Goal: Task Accomplishment & Management: Complete application form

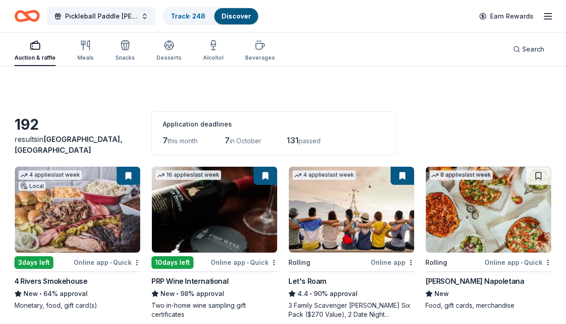
scroll to position [1653, 0]
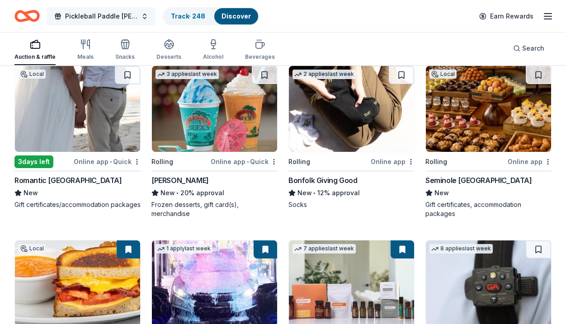
click at [125, 12] on span "Pickleball Paddle [PERSON_NAME]: Serving Hope, Changing Lives" at bounding box center [101, 16] width 72 height 11
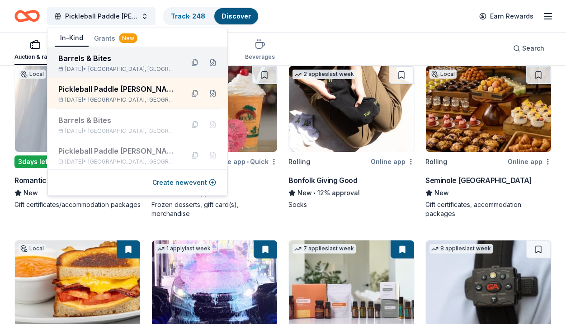
click at [107, 72] on span "West Palm Beach, FL" at bounding box center [132, 69] width 89 height 7
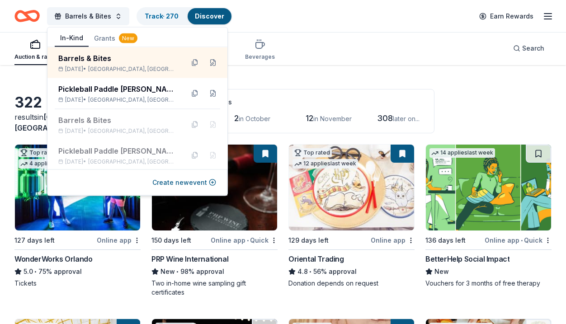
scroll to position [28, 0]
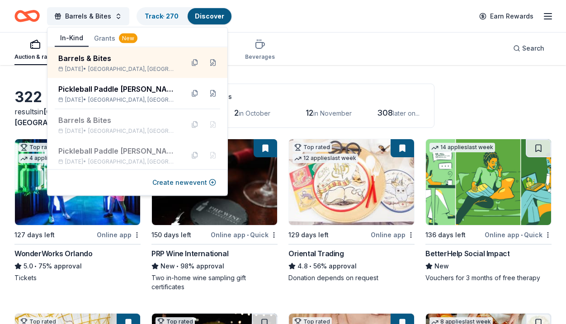
click at [472, 92] on div "322 results in West Palm Beach, FL Application deadlines 0 this month 2 in Octo…" at bounding box center [282, 106] width 537 height 44
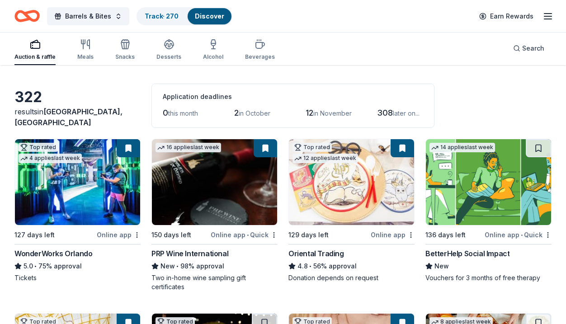
scroll to position [31, 0]
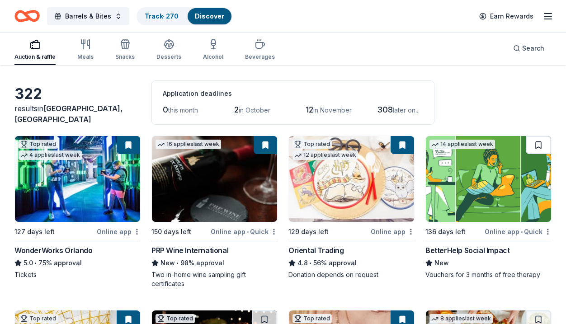
click at [536, 150] on button at bounding box center [538, 145] width 25 height 18
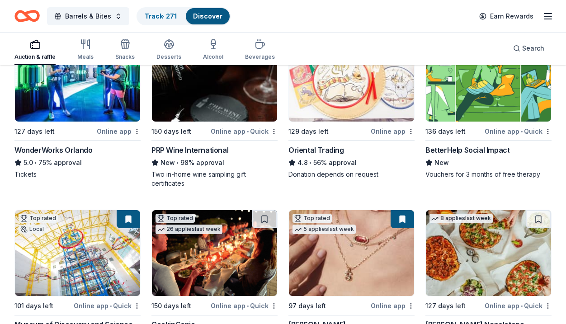
scroll to position [184, 0]
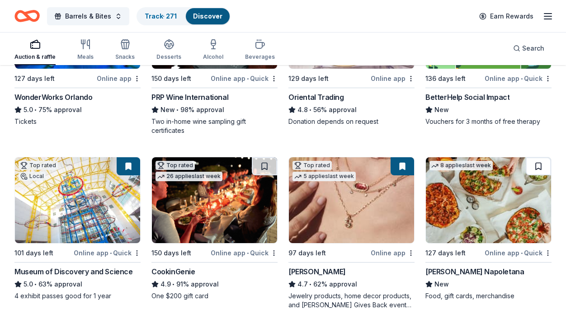
click at [537, 170] on button at bounding box center [538, 166] width 25 height 18
click at [272, 164] on button at bounding box center [264, 166] width 25 height 18
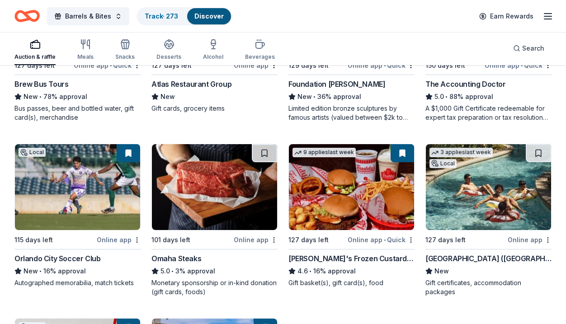
scroll to position [1068, 0]
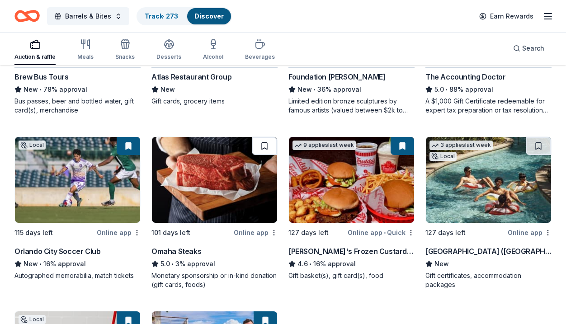
click at [263, 145] on button at bounding box center [264, 146] width 25 height 18
click at [547, 140] on button at bounding box center [538, 146] width 25 height 18
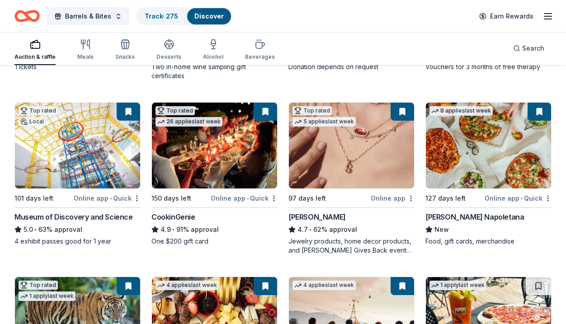
scroll to position [0, 0]
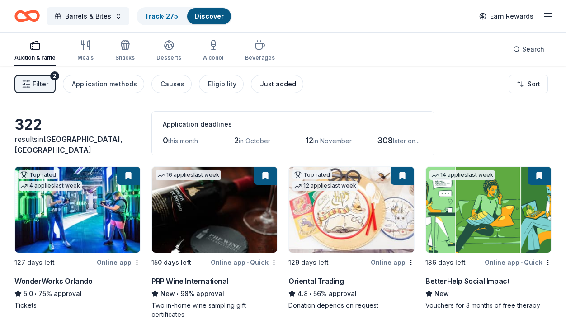
click at [279, 89] on div "Just added" at bounding box center [278, 84] width 36 height 11
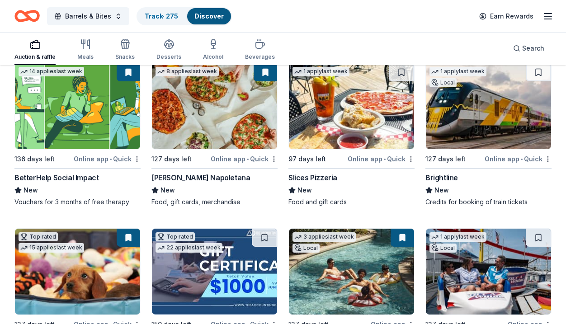
scroll to position [107, 0]
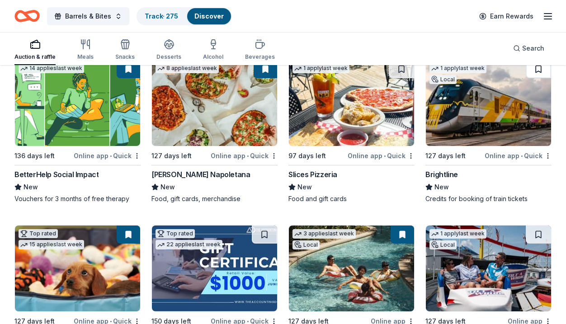
click at [538, 67] on button at bounding box center [538, 69] width 25 height 18
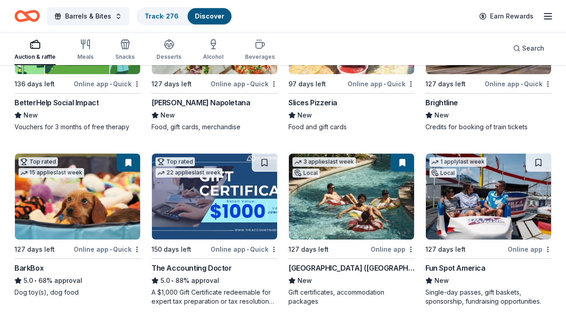
scroll to position [184, 0]
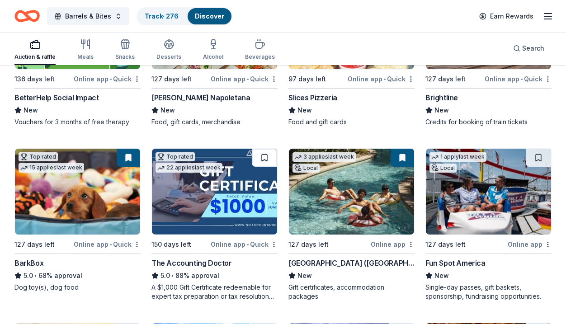
click at [267, 160] on button at bounding box center [264, 158] width 25 height 18
click at [537, 163] on button at bounding box center [538, 158] width 25 height 18
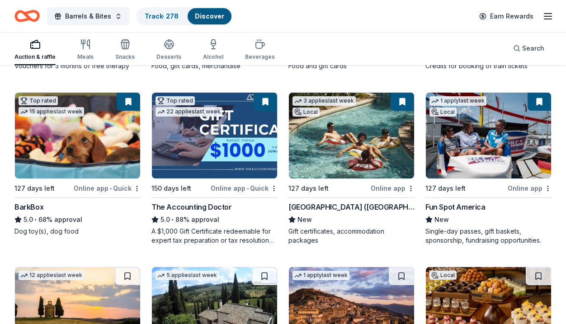
scroll to position [359, 0]
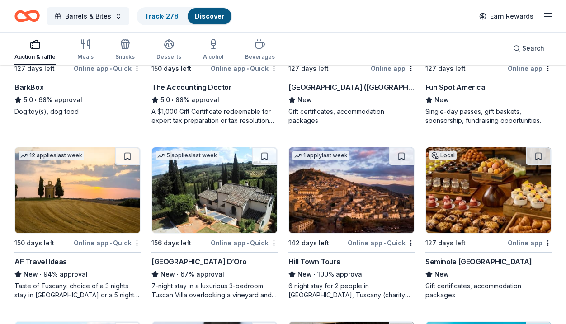
click at [537, 163] on button at bounding box center [538, 156] width 25 height 18
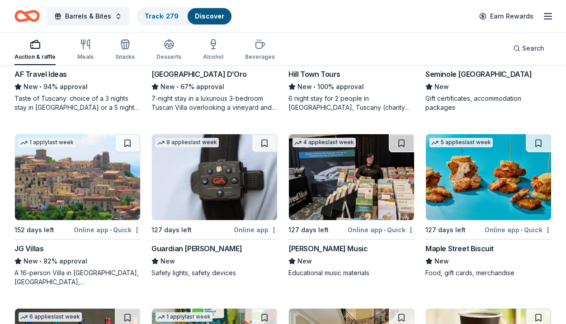
scroll to position [550, 0]
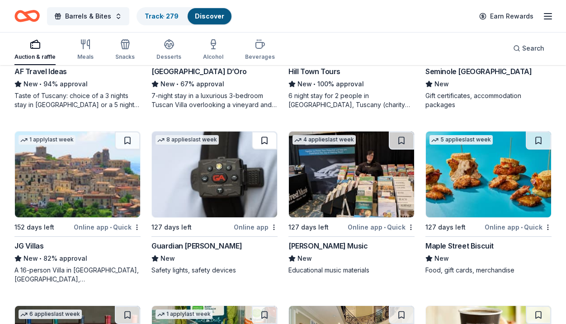
click at [266, 137] on button at bounding box center [264, 141] width 25 height 18
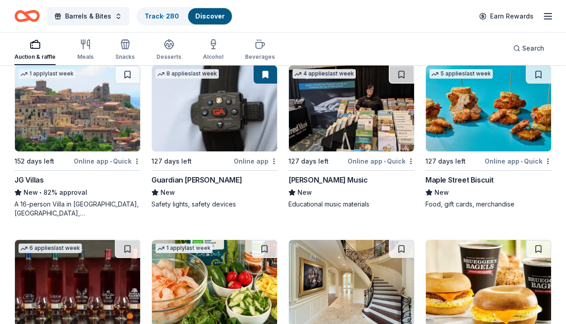
scroll to position [702, 0]
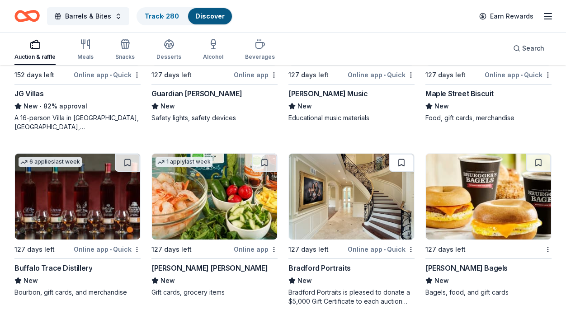
click at [402, 168] on button at bounding box center [401, 163] width 25 height 18
click at [126, 165] on button at bounding box center [127, 163] width 25 height 18
click at [267, 156] on button at bounding box center [264, 163] width 25 height 18
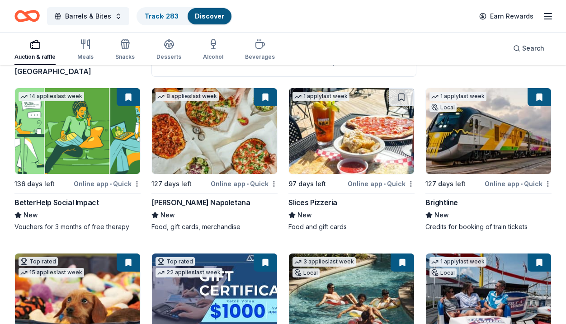
scroll to position [0, 0]
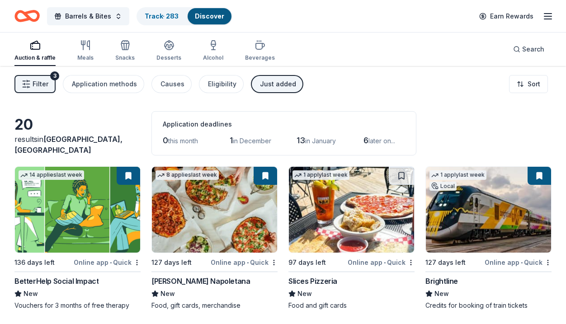
click at [43, 85] on span "Filter" at bounding box center [41, 84] width 16 height 11
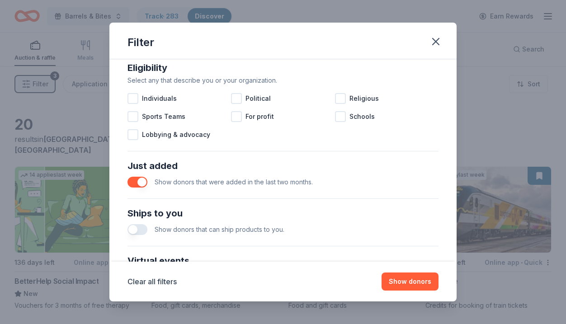
scroll to position [393, 0]
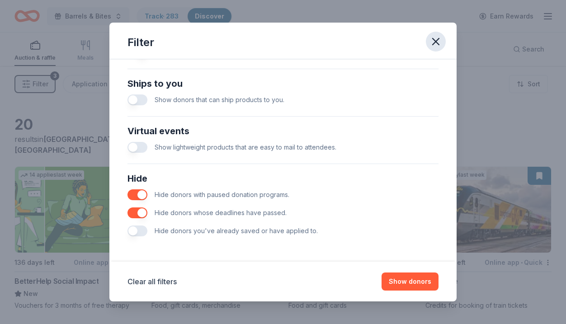
click at [441, 38] on icon "button" at bounding box center [436, 41] width 13 height 13
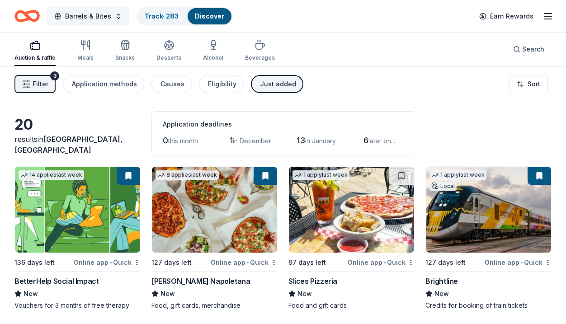
click at [110, 15] on button "Barrels & Bites" at bounding box center [88, 16] width 82 height 18
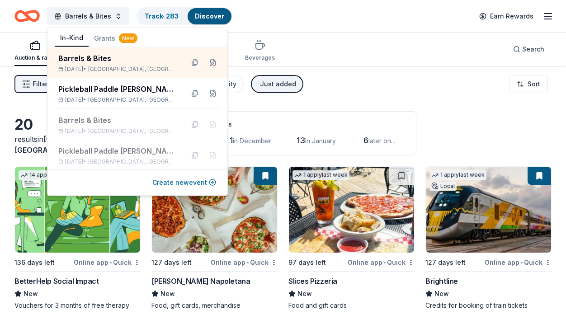
click at [162, 180] on button "Create new event" at bounding box center [184, 182] width 64 height 11
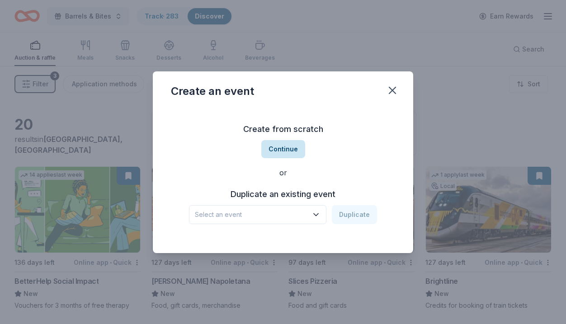
click at [283, 148] on button "Continue" at bounding box center [283, 149] width 44 height 18
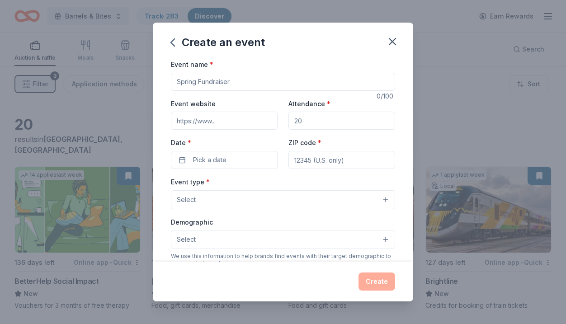
click at [239, 80] on input "Event name *" at bounding box center [283, 82] width 224 height 18
type input "Sleigh Bells Gala"
click at [218, 156] on span "Pick a date" at bounding box center [209, 160] width 33 height 11
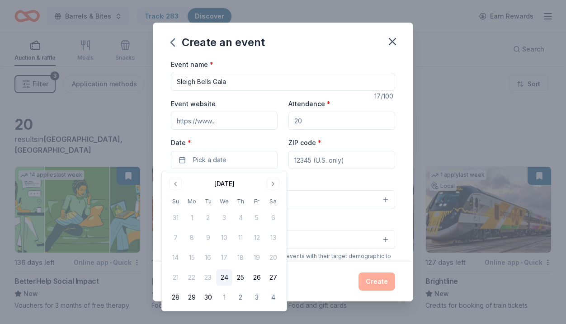
click at [264, 182] on div "September 2025" at bounding box center [224, 183] width 114 height 13
click at [271, 184] on button "Go to next month" at bounding box center [273, 184] width 13 height 13
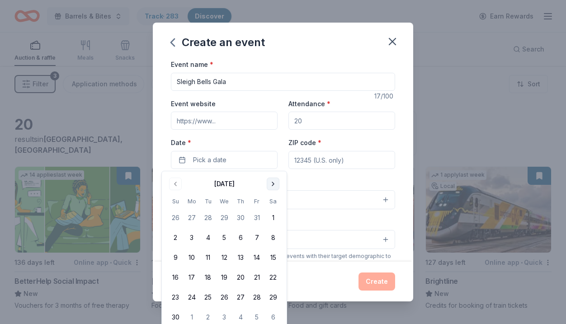
click at [271, 184] on button "Go to next month" at bounding box center [273, 184] width 13 height 13
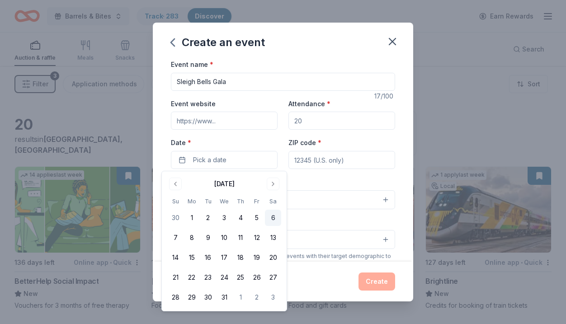
click at [275, 219] on button "6" at bounding box center [273, 218] width 16 height 16
click at [322, 159] on input "ZIP code *" at bounding box center [341, 160] width 107 height 18
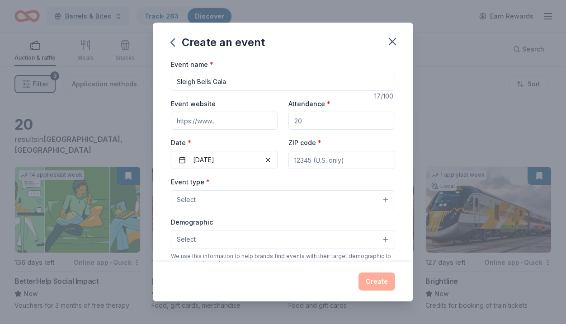
paste input "33432"
type input "33432"
click at [310, 203] on button "Select" at bounding box center [283, 199] width 224 height 19
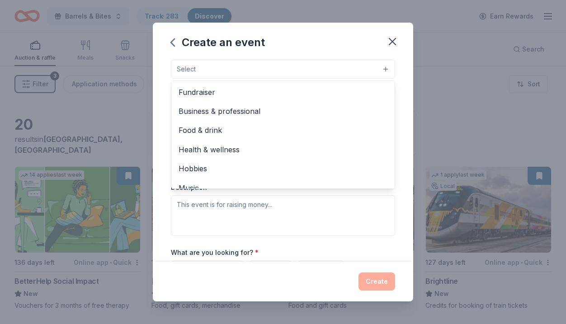
scroll to position [132, 0]
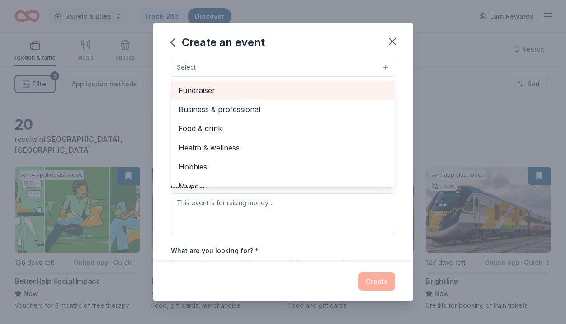
click at [287, 93] on span "Fundraiser" at bounding box center [283, 91] width 209 height 12
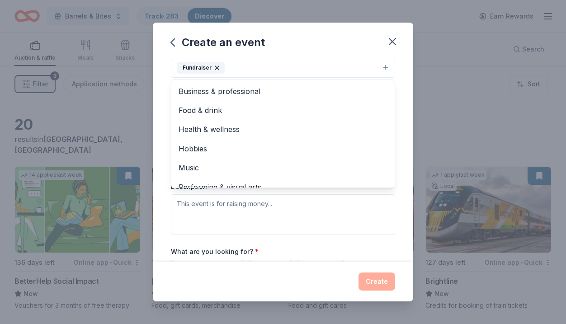
click at [161, 190] on div "Event name * Sleigh Bells Gala 17 /100 Event website Attendance * Date * 12/06/…" at bounding box center [283, 160] width 260 height 203
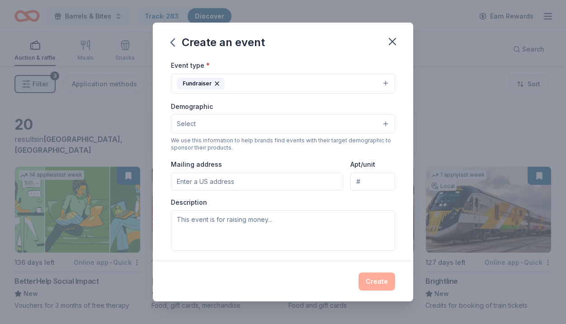
scroll to position [118, 0]
click at [361, 118] on button "Select" at bounding box center [283, 122] width 224 height 19
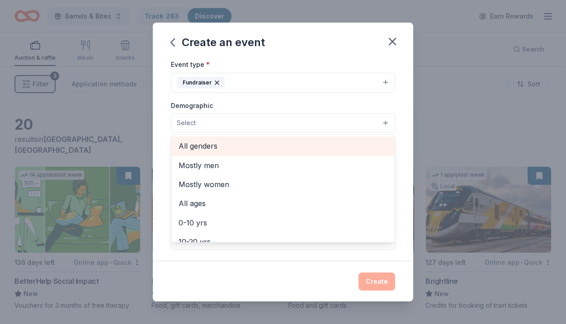
click at [350, 142] on span "All genders" at bounding box center [283, 146] width 209 height 12
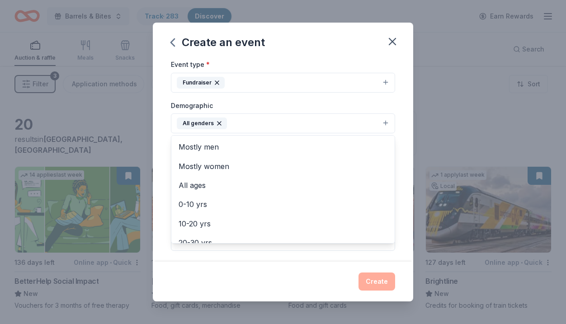
click at [160, 146] on div "Event name * Sleigh Bells Gala 17 /100 Event website Attendance * Date * 12/06/…" at bounding box center [283, 160] width 260 height 203
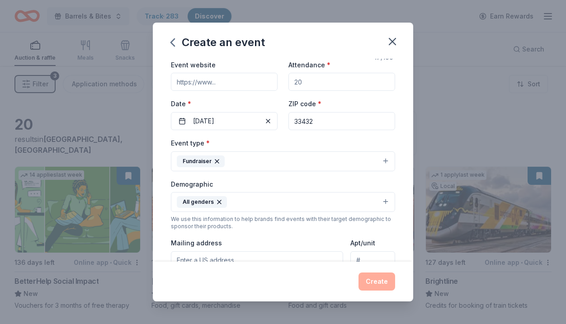
scroll to position [0, 0]
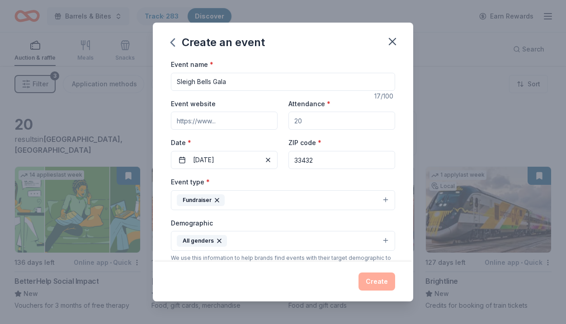
click at [312, 124] on input "Attendance *" at bounding box center [341, 121] width 107 height 18
type input "100"
click at [385, 138] on div "ZIP code * 33432" at bounding box center [341, 153] width 107 height 32
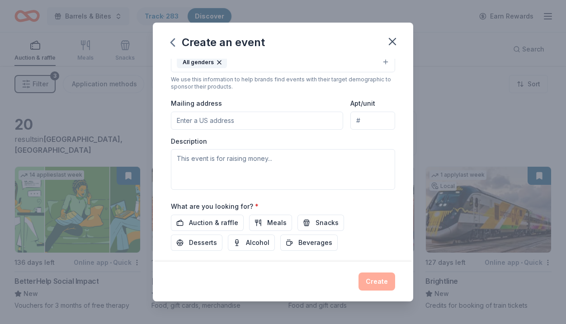
scroll to position [231, 0]
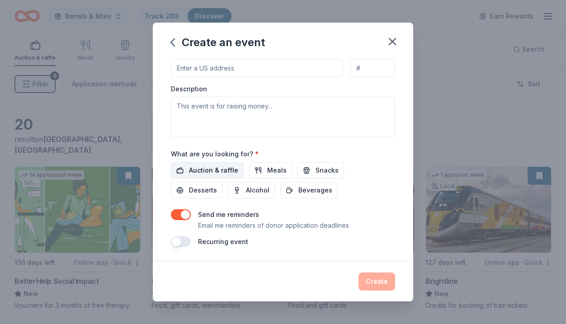
click at [219, 172] on span "Auction & raffle" at bounding box center [213, 170] width 49 height 11
click at [376, 282] on button "Create" at bounding box center [377, 282] width 37 height 18
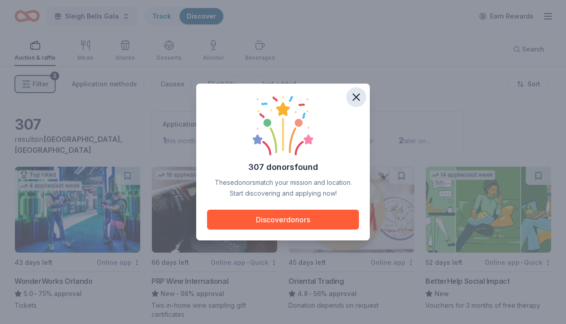
click at [352, 99] on icon "button" at bounding box center [356, 97] width 13 height 13
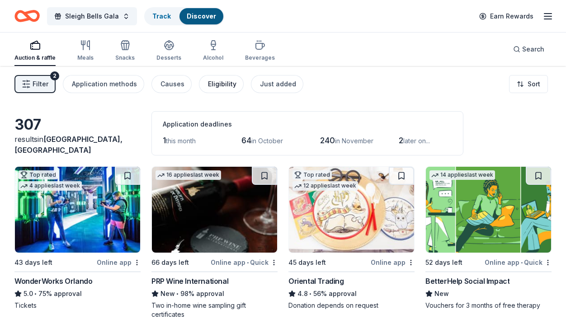
click at [210, 88] on div "Eligibility" at bounding box center [222, 84] width 28 height 11
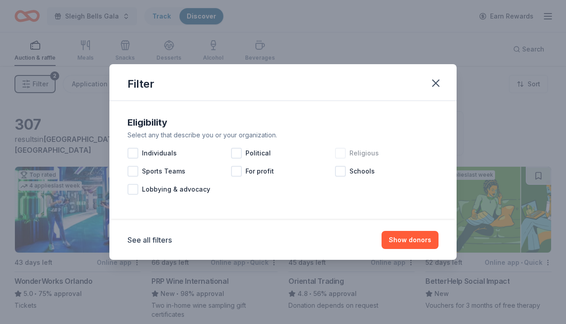
click at [339, 154] on div at bounding box center [340, 153] width 11 height 11
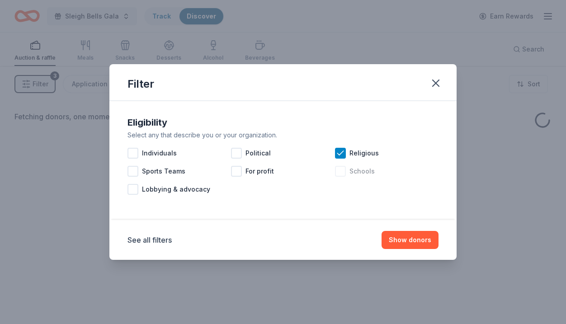
click at [342, 170] on div at bounding box center [340, 171] width 11 height 11
click at [410, 240] on button "Show donors" at bounding box center [410, 240] width 57 height 18
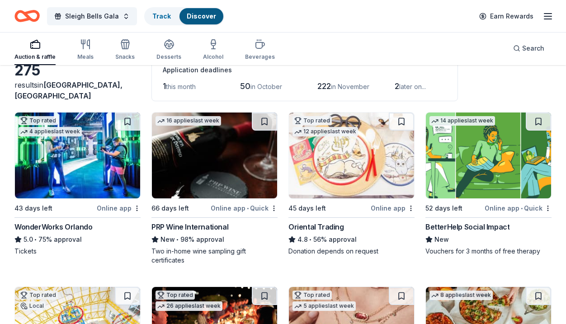
scroll to position [56, 0]
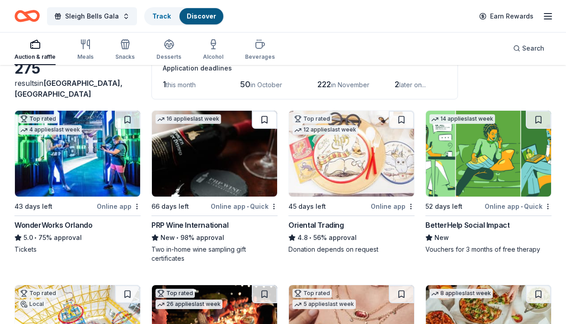
click at [260, 118] on button at bounding box center [264, 120] width 25 height 18
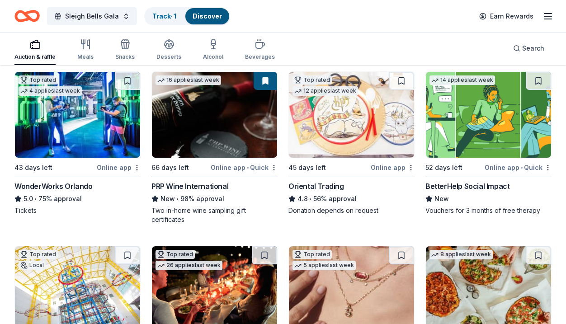
scroll to position [166, 0]
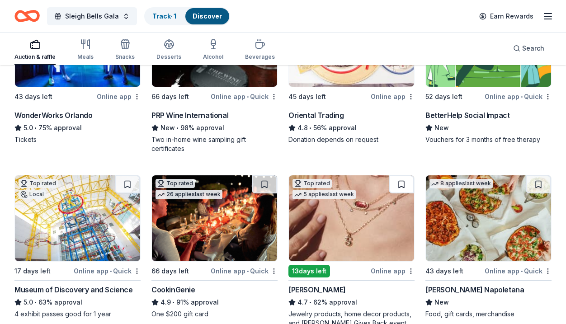
click at [400, 187] on button at bounding box center [401, 184] width 25 height 18
click at [120, 183] on button at bounding box center [127, 184] width 25 height 18
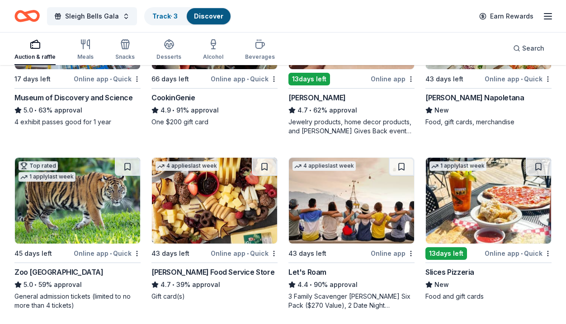
scroll to position [361, 0]
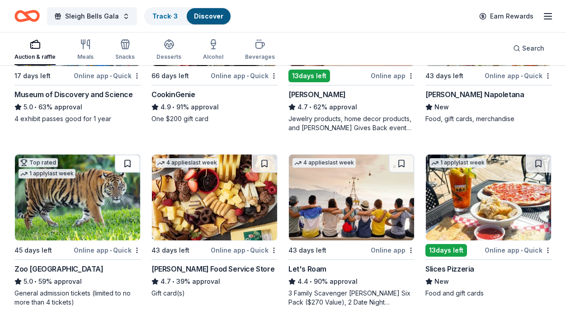
click at [132, 164] on button at bounding box center [127, 164] width 25 height 18
click at [263, 161] on button at bounding box center [264, 164] width 25 height 18
click at [401, 161] on button at bounding box center [401, 164] width 25 height 18
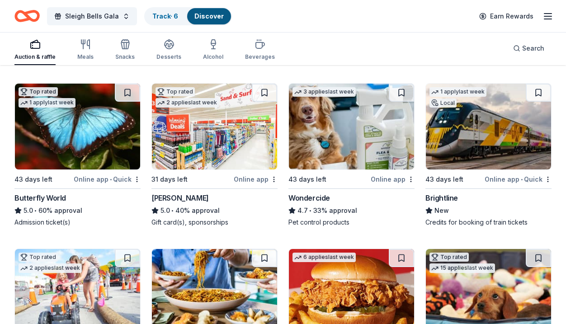
scroll to position [610, 0]
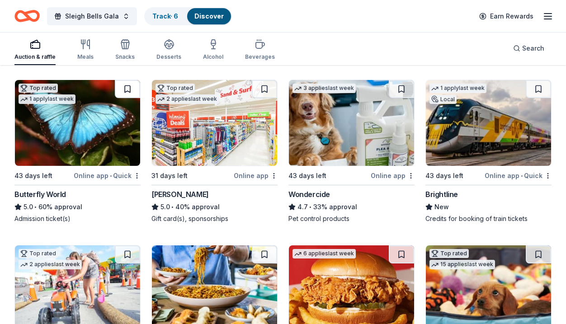
click at [126, 93] on button at bounding box center [127, 89] width 25 height 18
click at [542, 83] on button at bounding box center [538, 89] width 25 height 18
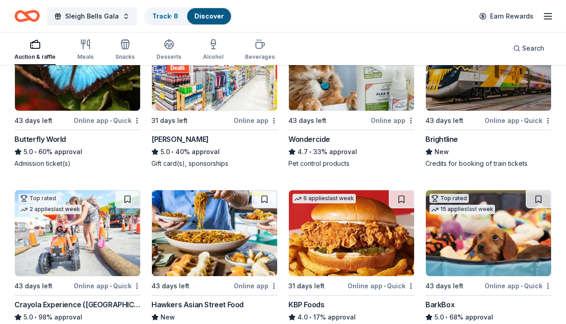
scroll to position [756, 0]
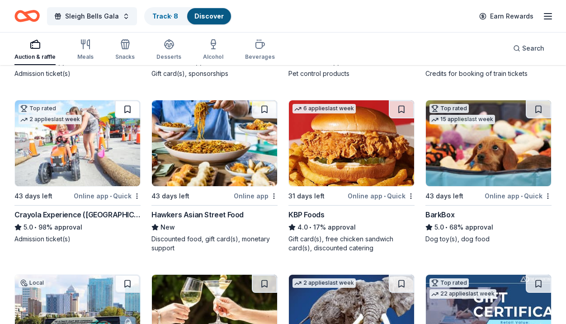
click at [126, 112] on button at bounding box center [127, 109] width 25 height 18
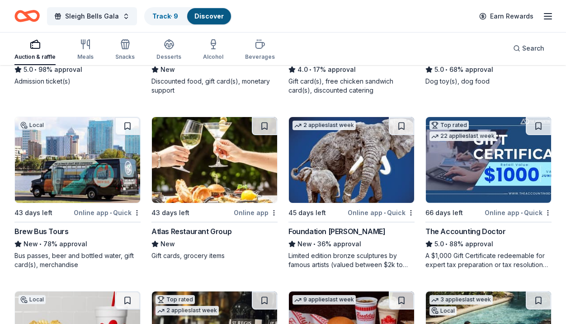
scroll to position [915, 0]
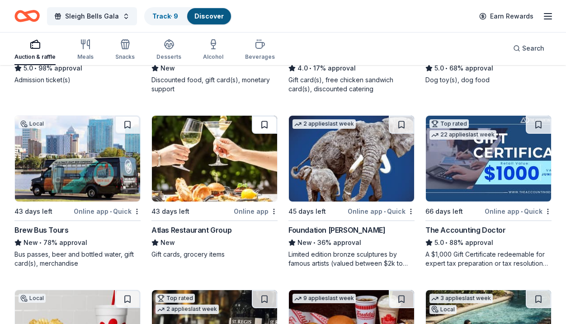
click at [266, 125] on button at bounding box center [264, 125] width 25 height 18
click at [406, 129] on button at bounding box center [401, 125] width 25 height 18
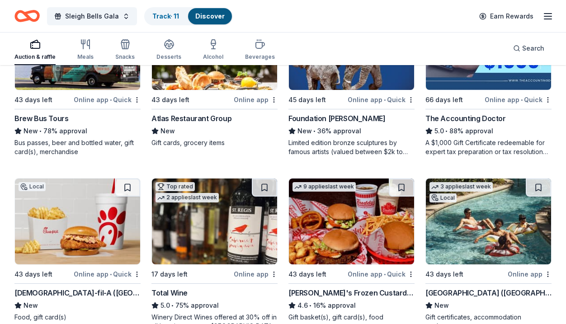
scroll to position [1034, 0]
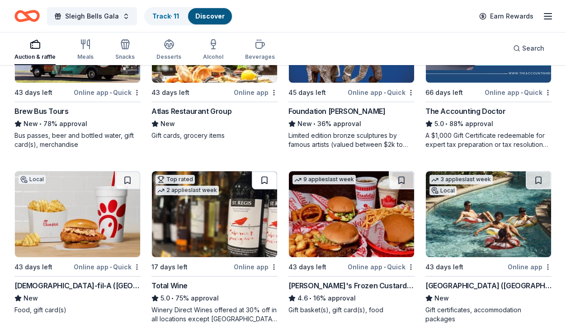
click at [259, 180] on button at bounding box center [264, 180] width 25 height 18
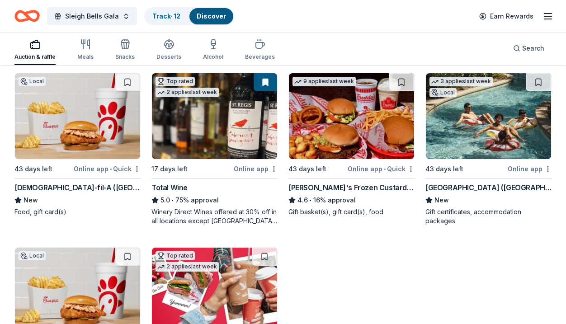
scroll to position [1280, 0]
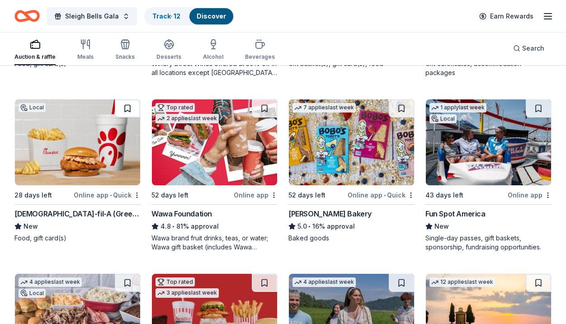
click at [124, 103] on button at bounding box center [127, 108] width 25 height 18
click at [538, 107] on button at bounding box center [538, 108] width 25 height 18
click at [395, 111] on button at bounding box center [401, 108] width 25 height 18
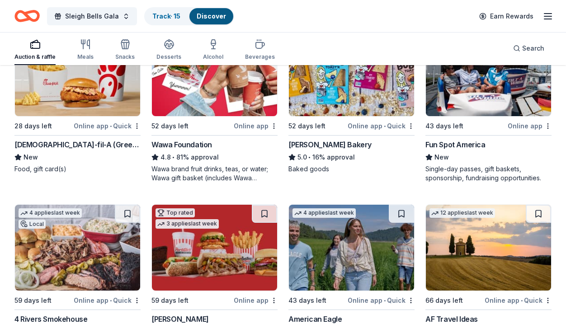
scroll to position [1448, 0]
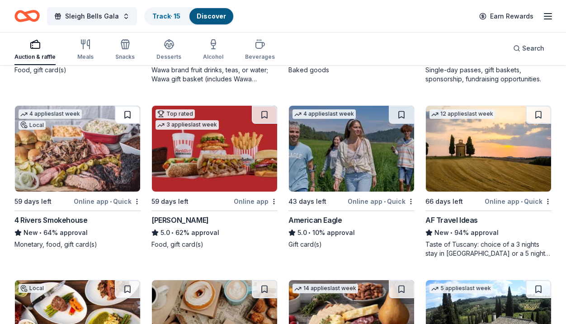
click at [125, 113] on button at bounding box center [127, 115] width 25 height 18
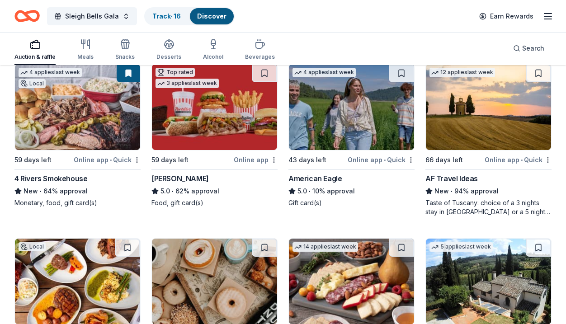
scroll to position [1602, 0]
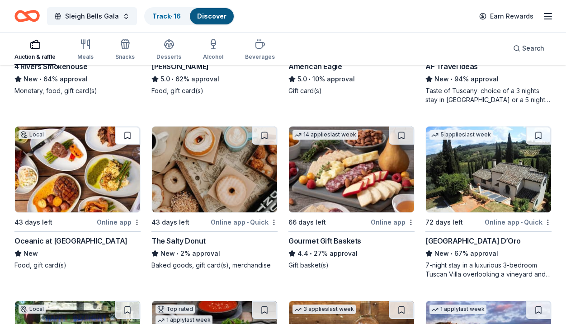
click at [130, 131] on button at bounding box center [127, 136] width 25 height 18
click at [265, 132] on button at bounding box center [264, 136] width 25 height 18
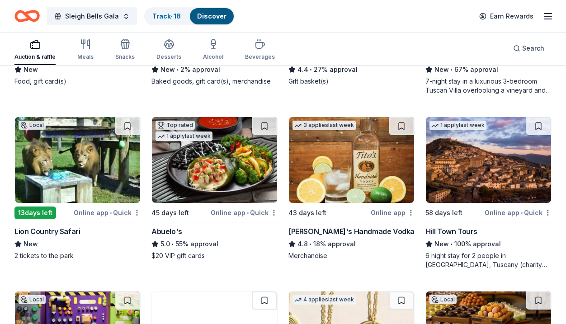
scroll to position [1786, 0]
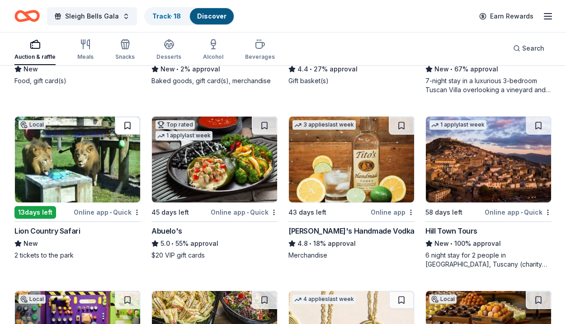
click at [131, 122] on button at bounding box center [127, 126] width 25 height 18
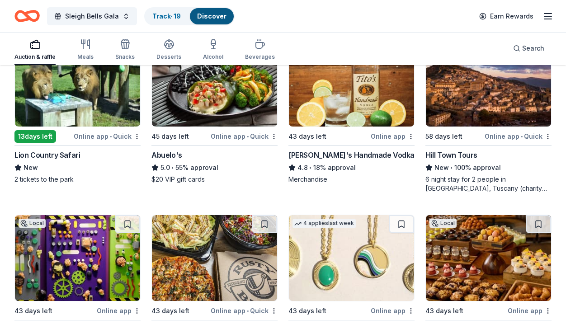
scroll to position [1928, 0]
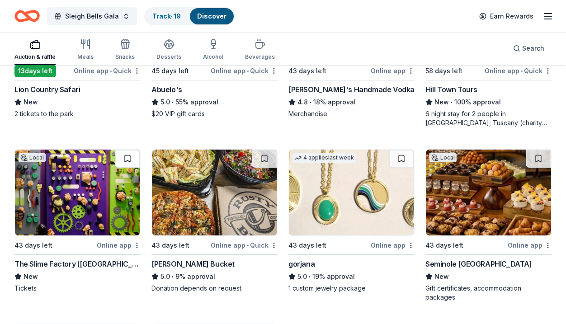
click at [133, 153] on button at bounding box center [127, 159] width 25 height 18
click at [408, 152] on button at bounding box center [401, 159] width 25 height 18
click at [547, 157] on button at bounding box center [538, 159] width 25 height 18
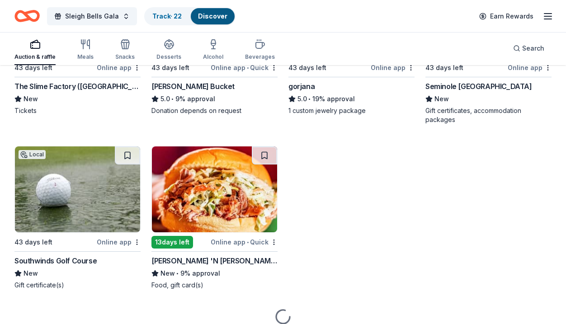
scroll to position [2126, 0]
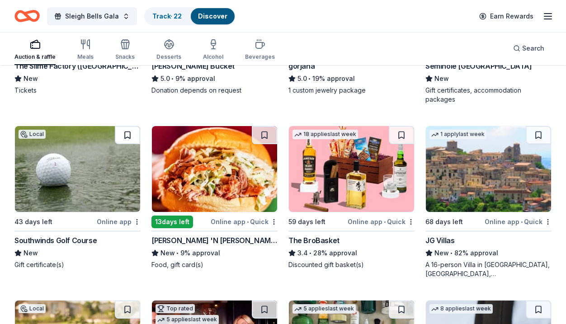
click at [125, 135] on button at bounding box center [127, 135] width 25 height 18
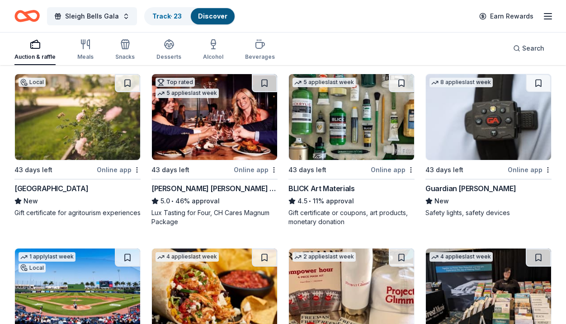
scroll to position [2353, 0]
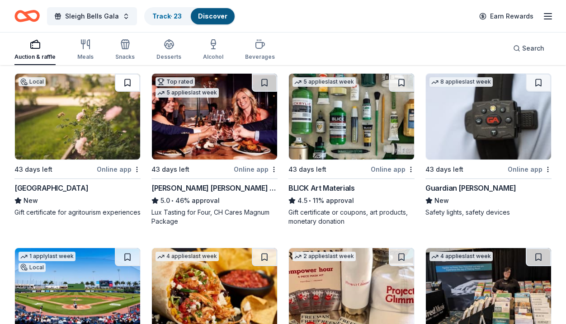
click at [120, 84] on button at bounding box center [127, 83] width 25 height 18
click at [264, 76] on button at bounding box center [264, 83] width 25 height 18
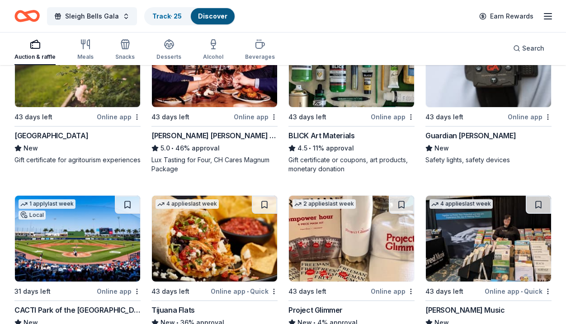
scroll to position [2480, 0]
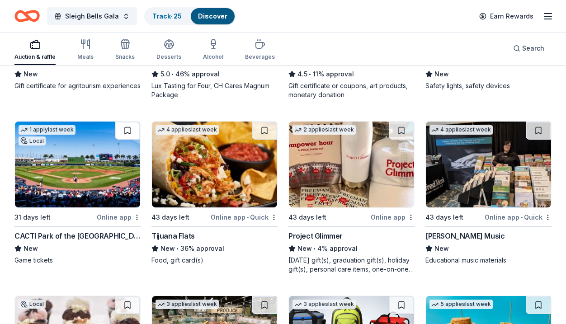
click at [129, 134] on button at bounding box center [127, 131] width 25 height 18
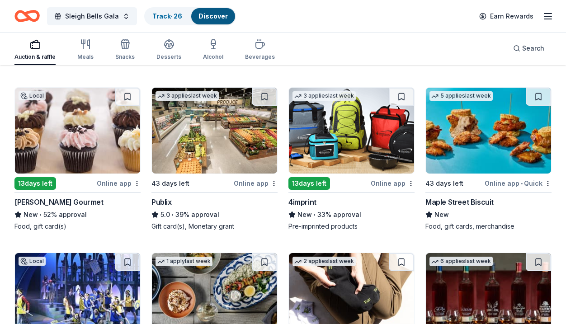
scroll to position [2687, 0]
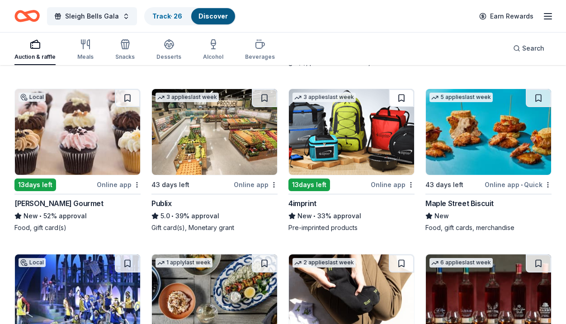
click at [400, 96] on button at bounding box center [401, 98] width 25 height 18
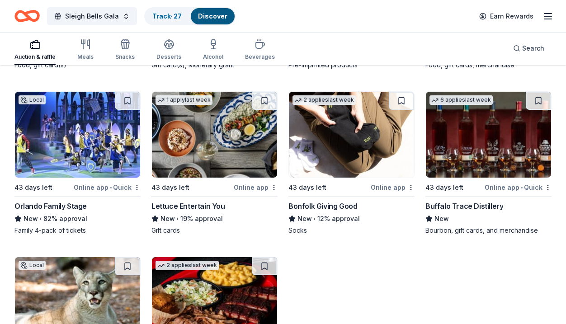
scroll to position [2851, 0]
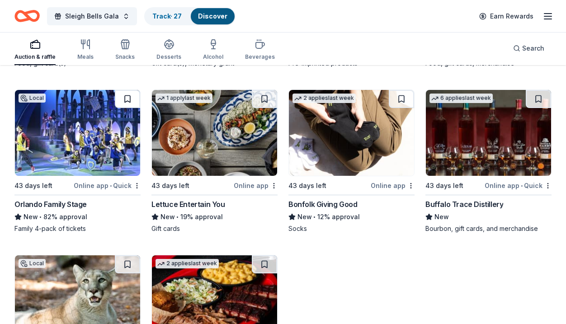
click at [124, 97] on button at bounding box center [127, 99] width 25 height 18
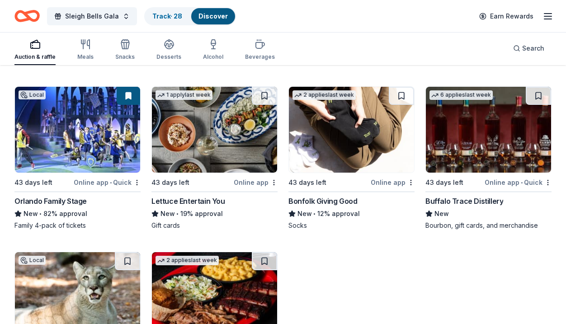
scroll to position [2853, 0]
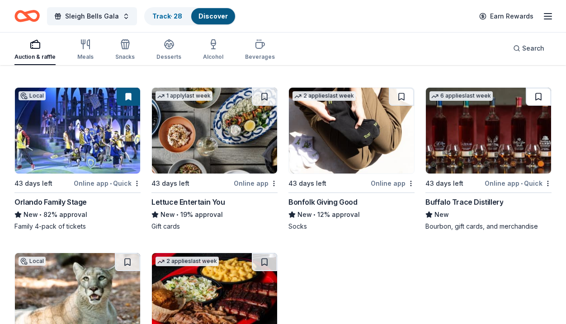
click at [543, 97] on button at bounding box center [538, 97] width 25 height 18
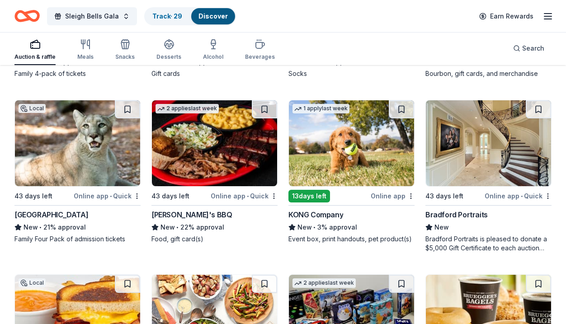
scroll to position [3028, 0]
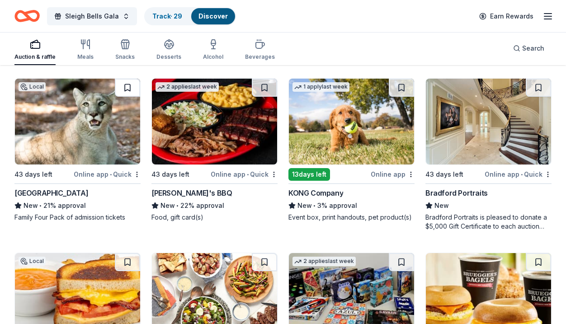
click at [131, 88] on button at bounding box center [127, 88] width 25 height 18
click at [398, 84] on button at bounding box center [401, 88] width 25 height 18
click at [531, 90] on button at bounding box center [538, 88] width 25 height 18
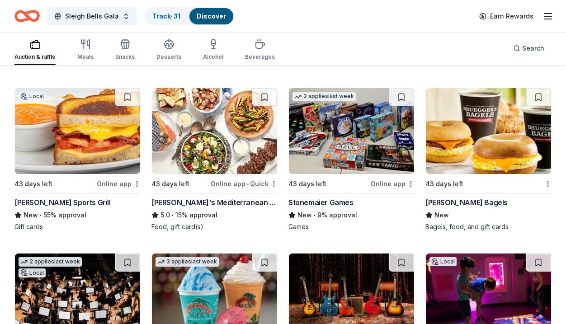
scroll to position [3347, 0]
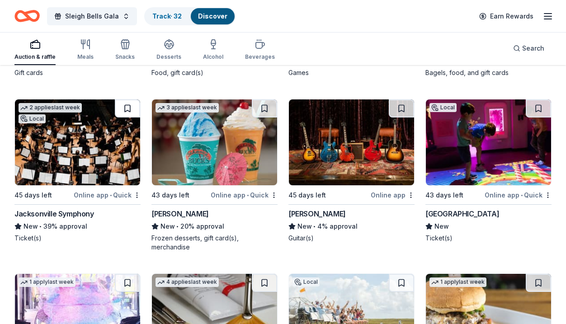
click at [123, 109] on button at bounding box center [127, 108] width 25 height 18
click at [268, 112] on button at bounding box center [264, 108] width 25 height 18
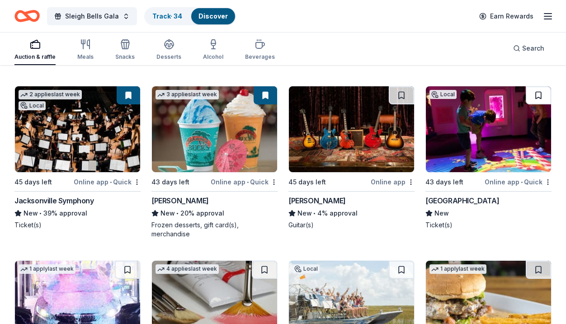
click at [532, 100] on button at bounding box center [538, 95] width 25 height 18
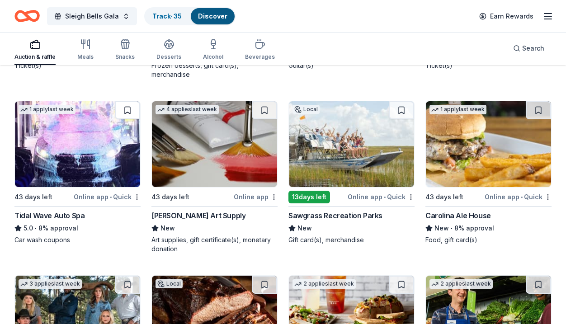
click at [128, 109] on button at bounding box center [127, 110] width 25 height 18
click at [397, 112] on button at bounding box center [401, 110] width 25 height 18
click at [543, 110] on button at bounding box center [538, 110] width 25 height 18
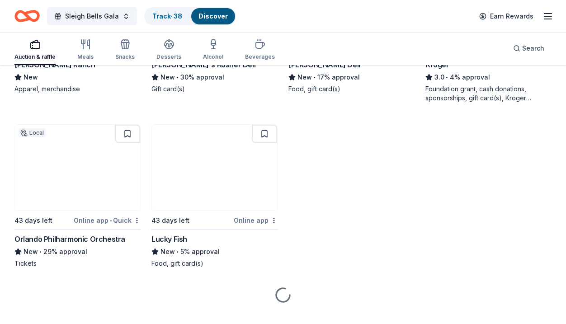
scroll to position [3862, 0]
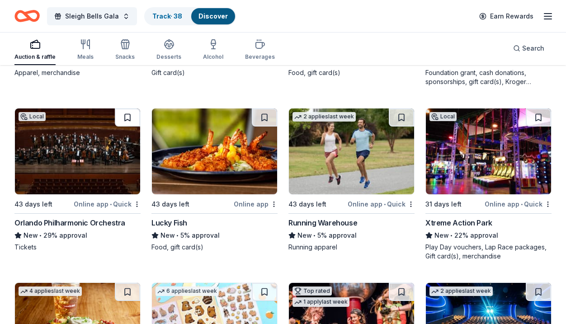
click at [127, 116] on button at bounding box center [127, 118] width 25 height 18
click at [408, 123] on button at bounding box center [401, 118] width 25 height 18
click at [539, 114] on button at bounding box center [538, 118] width 25 height 18
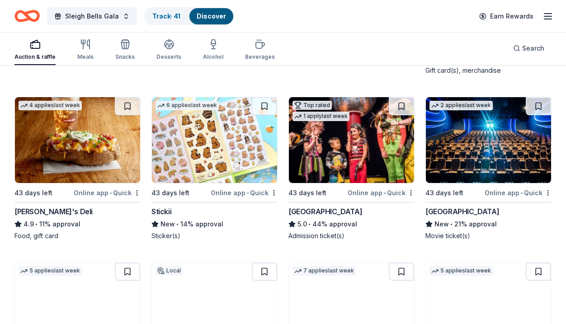
scroll to position [4069, 0]
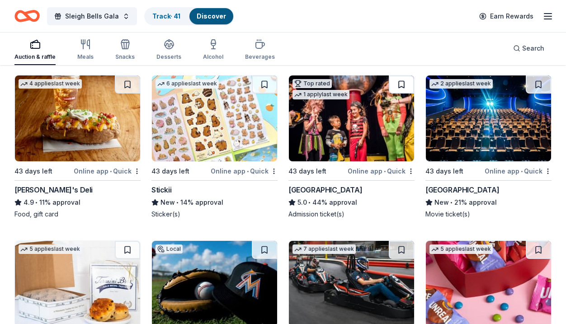
click at [397, 85] on button at bounding box center [401, 85] width 25 height 18
click at [539, 84] on button at bounding box center [538, 85] width 25 height 18
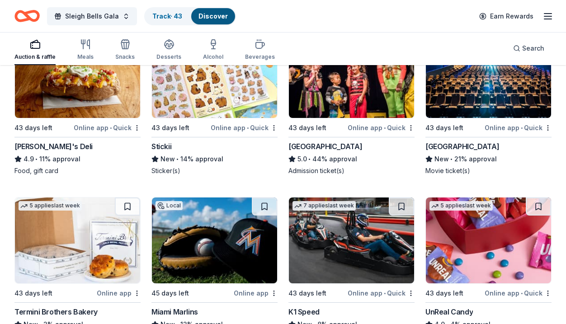
scroll to position [4211, 0]
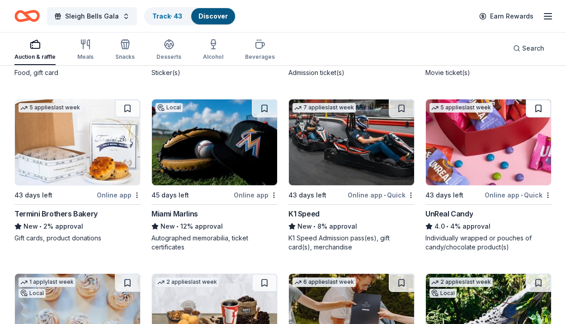
click at [543, 104] on button at bounding box center [538, 108] width 25 height 18
click at [262, 105] on button at bounding box center [264, 108] width 25 height 18
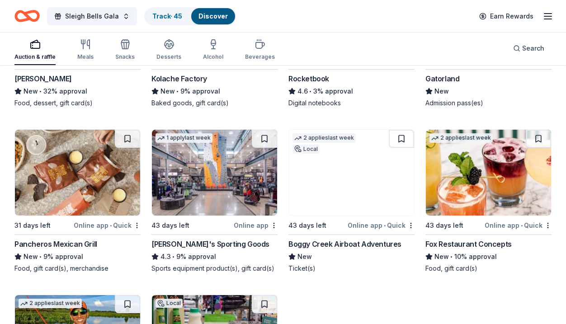
scroll to position [4540, 0]
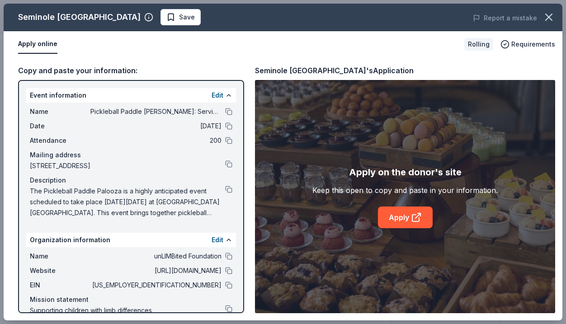
scroll to position [287, 0]
